Goal: Ask a question

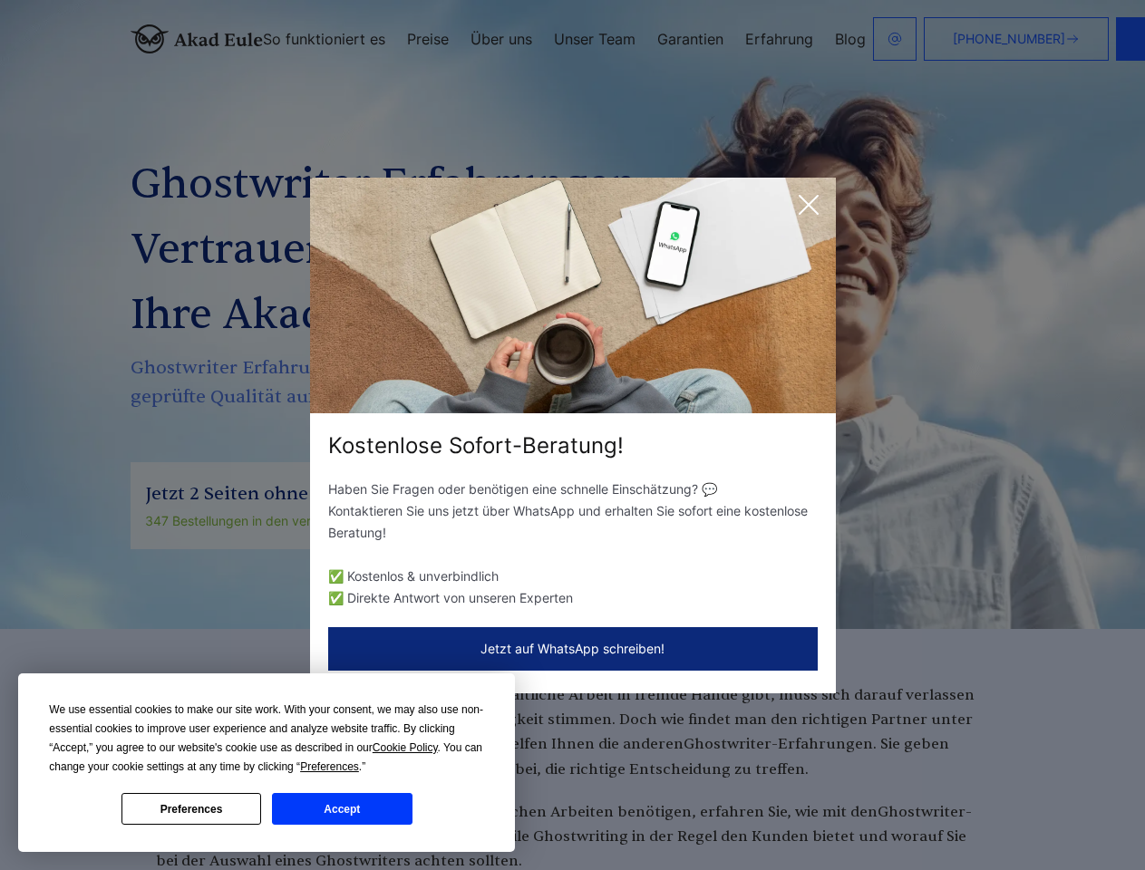
click at [572, 435] on div "Kostenlose Sofort-Beratung!" at bounding box center [573, 445] width 526 height 29
click at [408, 748] on span "Cookie Policy" at bounding box center [405, 748] width 65 height 13
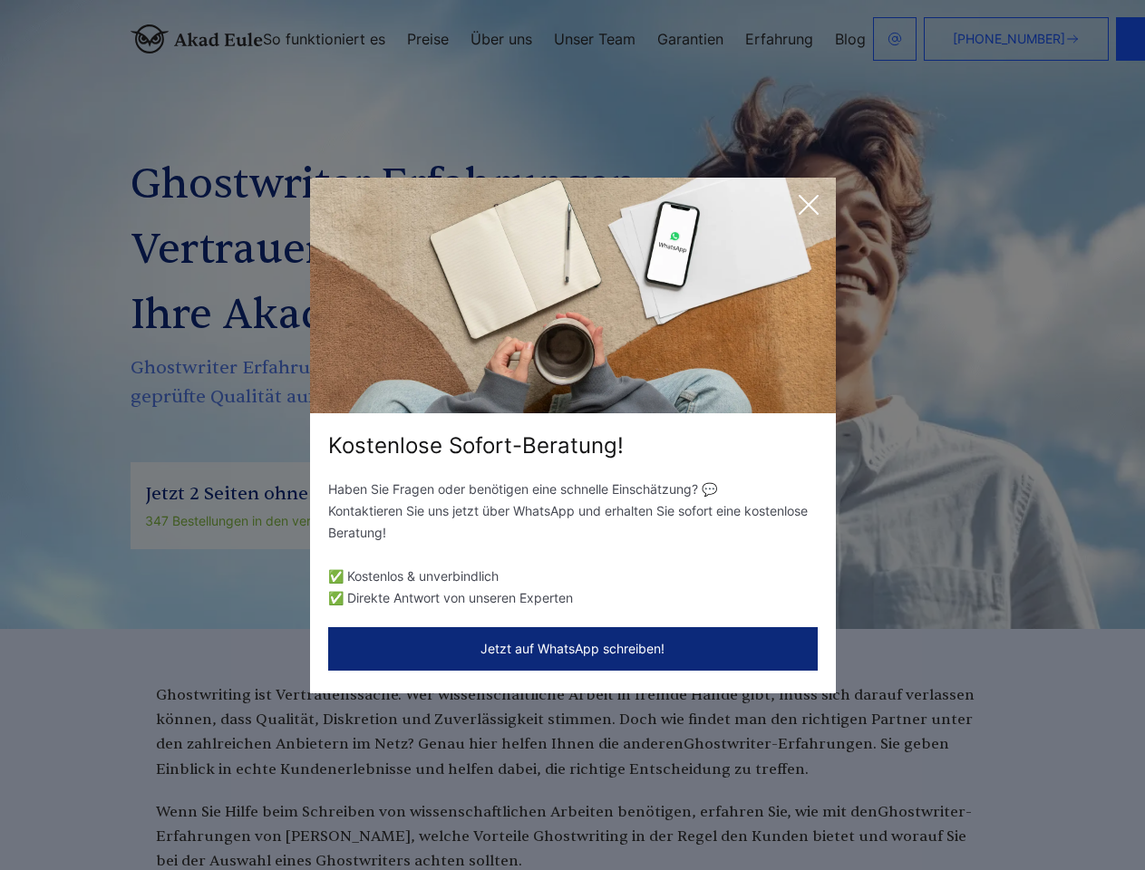
click at [350, 767] on div "Kostenlose Sofort-Beratung! Haben Sie Fragen oder benötigen eine schnelle Einsc…" at bounding box center [572, 435] width 1145 height 870
click at [191, 809] on div "Kostenlose Sofort-Beratung! Haben Sie Fragen oder benötigen eine schnelle Einsc…" at bounding box center [572, 435] width 1145 height 870
click at [342, 809] on div "Kostenlose Sofort-Beratung! Haben Sie Fragen oder benötigen eine schnelle Einsc…" at bounding box center [572, 435] width 1145 height 870
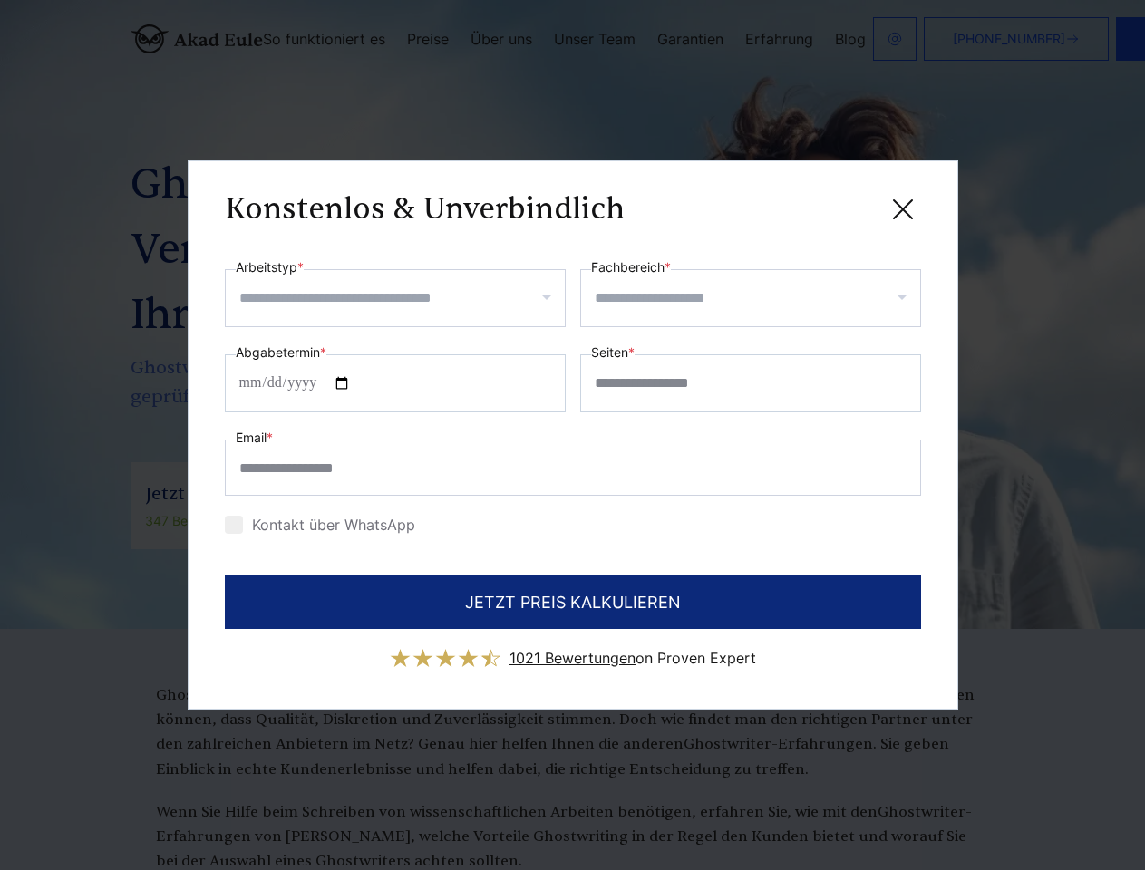
click at [809, 205] on div "Konstenlos & Unverbindlich" at bounding box center [573, 209] width 696 height 23
click at [573, 649] on span "1021 Bewertungen" at bounding box center [572, 658] width 126 height 18
